Goal: Information Seeking & Learning: Learn about a topic

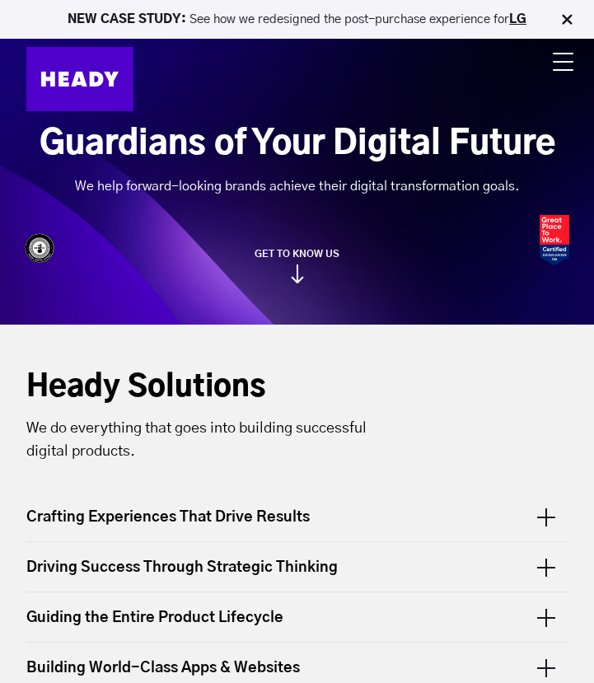
click at [375, 59] on div at bounding box center [564, 69] width 25 height 33
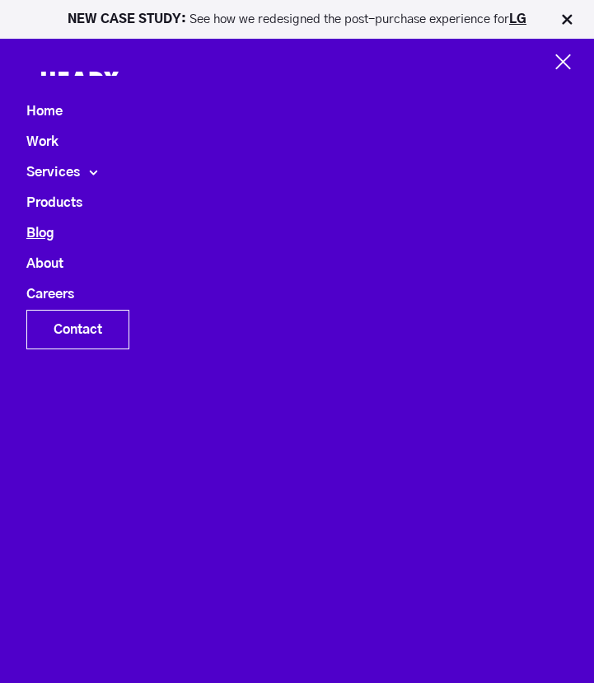
click at [39, 241] on link "Blog" at bounding box center [40, 233] width 28 height 30
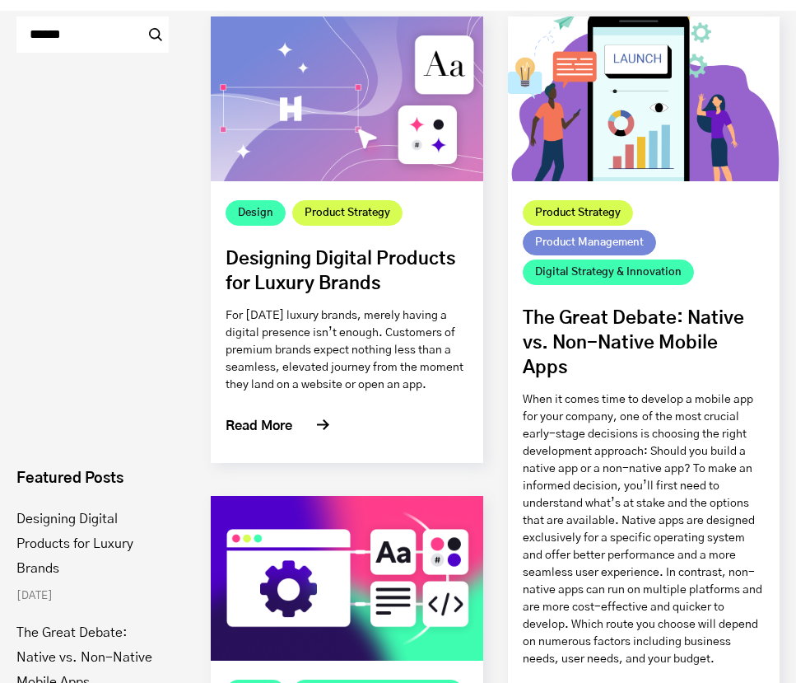
scroll to position [287, 0]
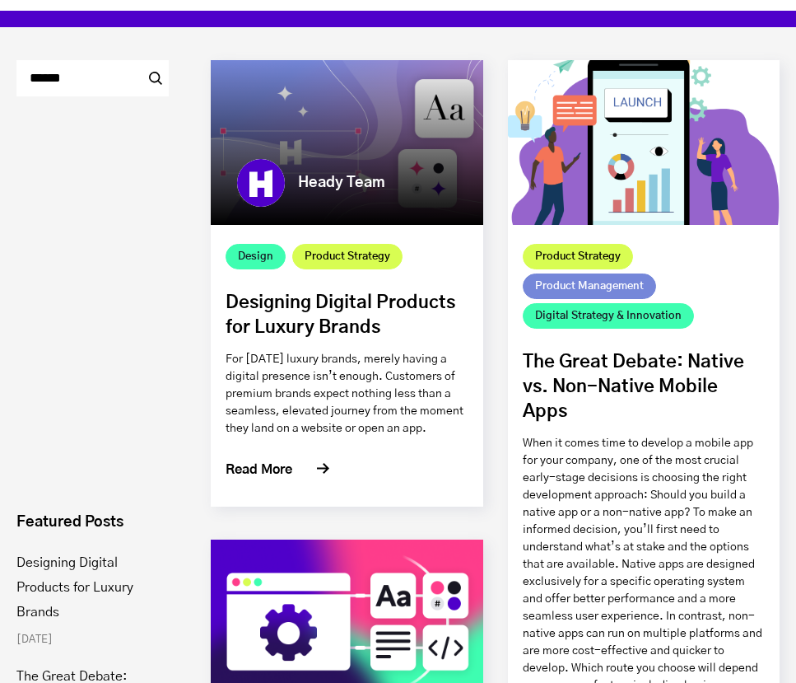
click at [343, 300] on link "Designing Digital Products for Luxury Brands" at bounding box center [341, 314] width 230 height 43
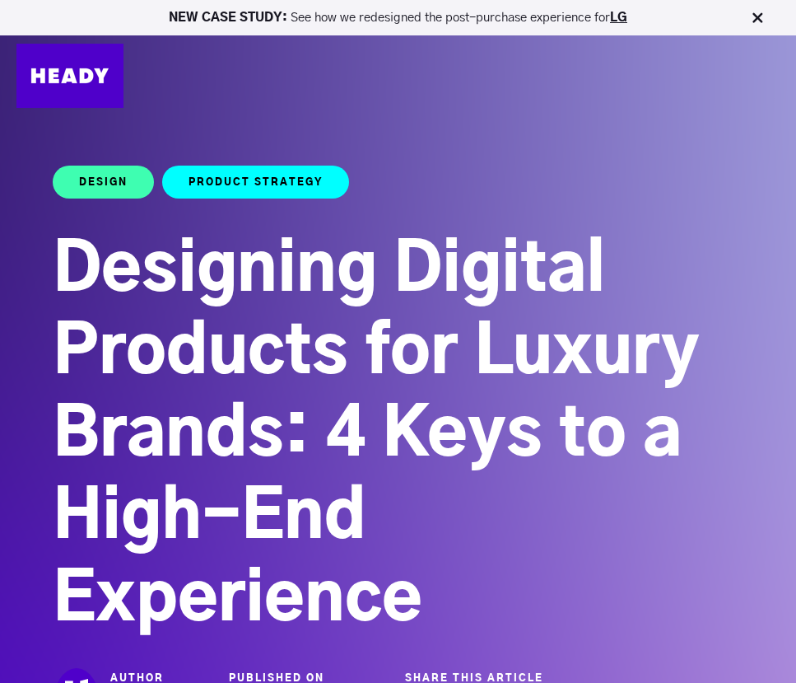
click at [73, 89] on img at bounding box center [69, 76] width 107 height 64
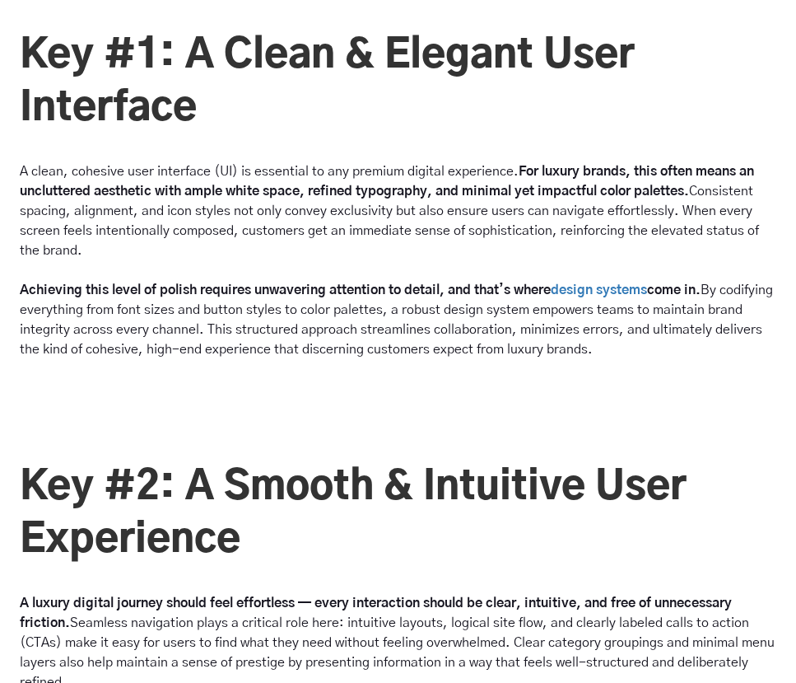
scroll to position [2179, 0]
